Goal: Information Seeking & Learning: Find specific fact

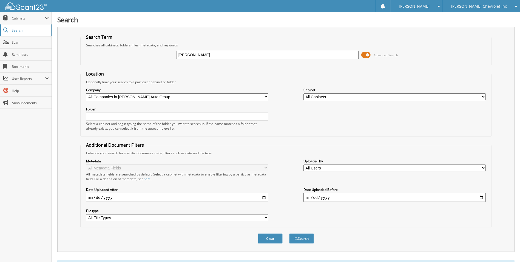
click at [15, 29] on span "Search" at bounding box center [30, 30] width 36 height 5
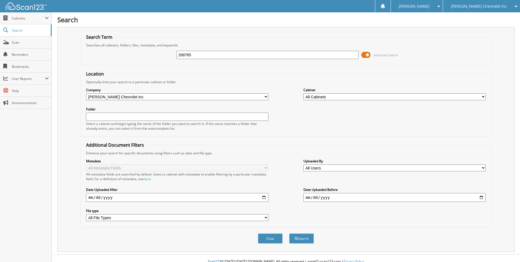
type input "268765"
click at [289, 233] on button "Search" at bounding box center [301, 238] width 25 height 10
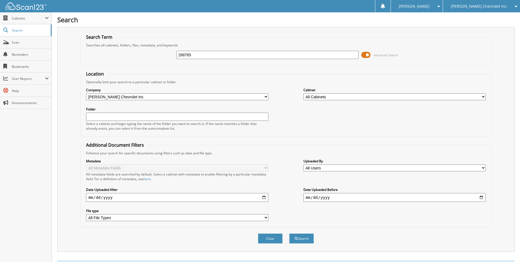
drag, startPoint x: 205, startPoint y: 55, endPoint x: 144, endPoint y: 55, distance: 61.4
click at [144, 55] on div "268765 Advanced Search" at bounding box center [285, 54] width 405 height 15
click at [481, 7] on span "[PERSON_NAME] Chevrolet Inc" at bounding box center [479, 6] width 56 height 3
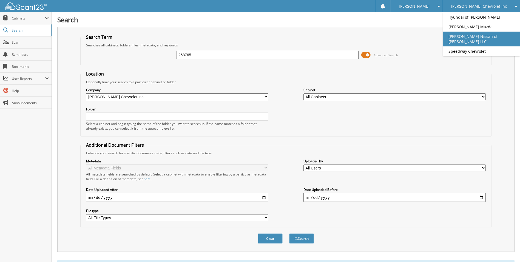
click at [483, 34] on link "[PERSON_NAME] Nissan of [PERSON_NAME] LLC" at bounding box center [481, 39] width 77 height 15
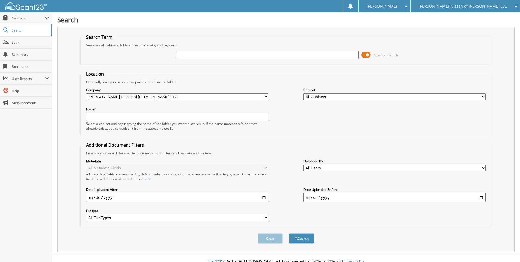
click at [188, 56] on input "text" at bounding box center [268, 55] width 182 height 8
type input "232540"
click at [289, 233] on button "Search" at bounding box center [301, 238] width 25 height 10
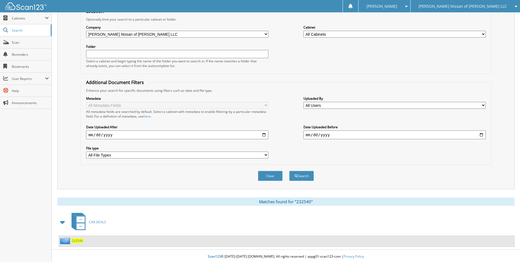
scroll to position [64, 0]
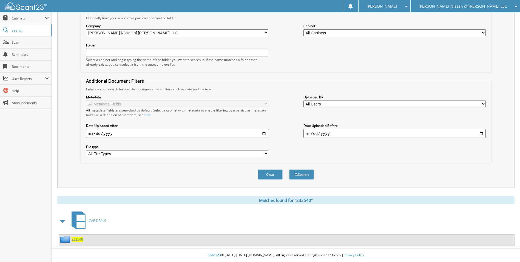
click at [73, 239] on span "232540" at bounding box center [78, 239] width 12 height 5
